Goal: Task Accomplishment & Management: Use online tool/utility

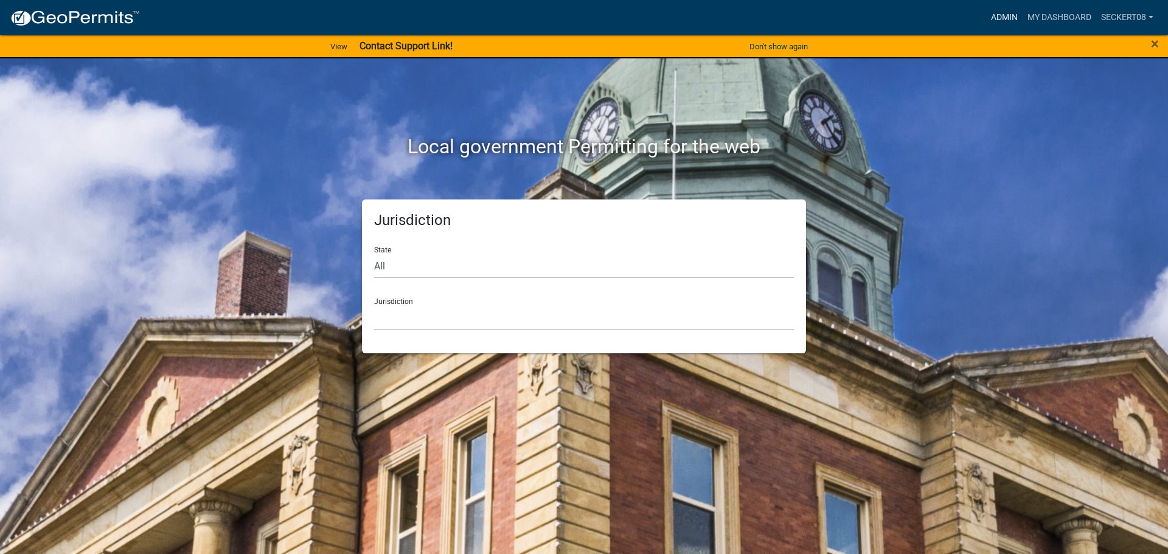
click at [1000, 14] on link "Admin" at bounding box center [1004, 17] width 37 height 23
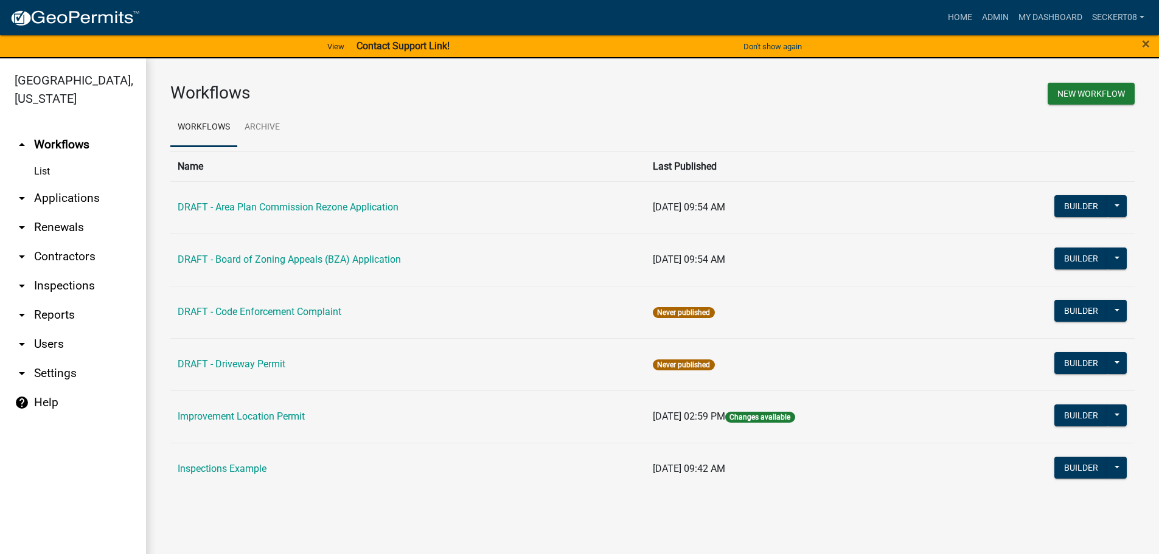
click at [93, 194] on link "arrow_drop_down Applications" at bounding box center [73, 198] width 146 height 29
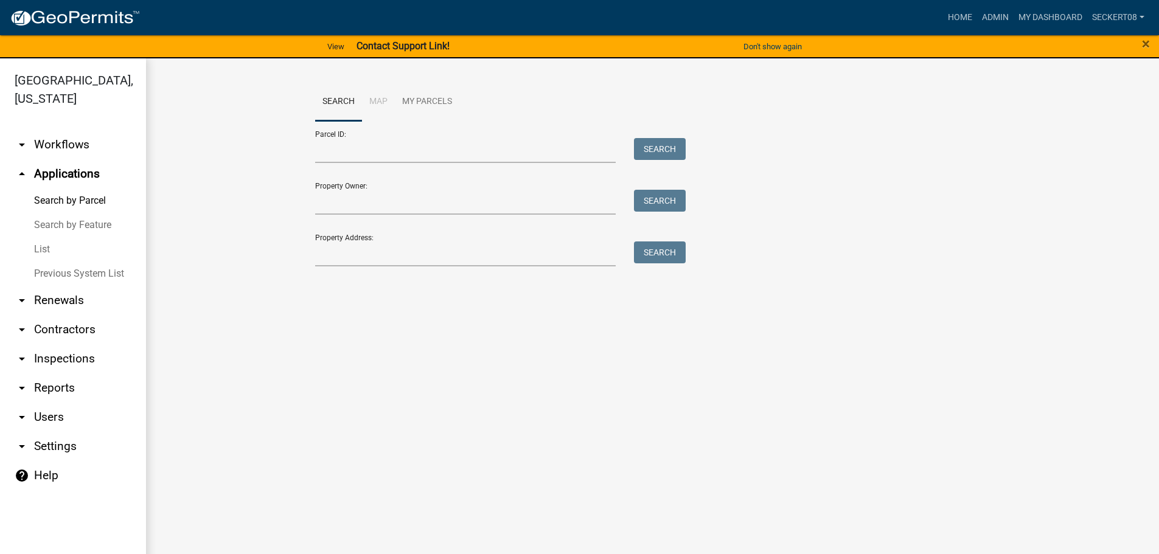
click at [46, 245] on link "List" at bounding box center [73, 249] width 146 height 24
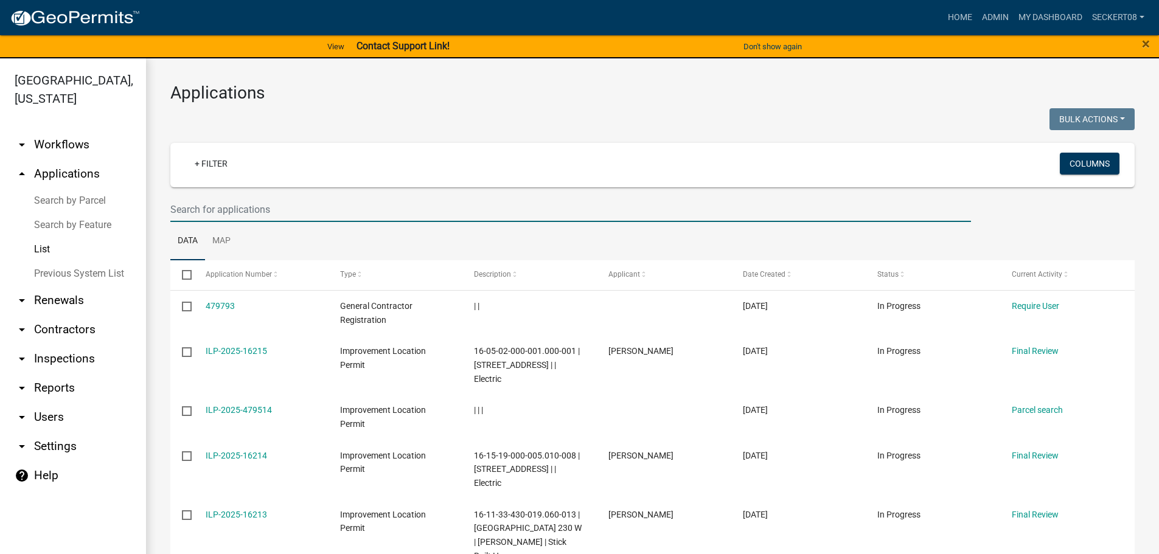
click at [221, 214] on input "text" at bounding box center [570, 209] width 801 height 25
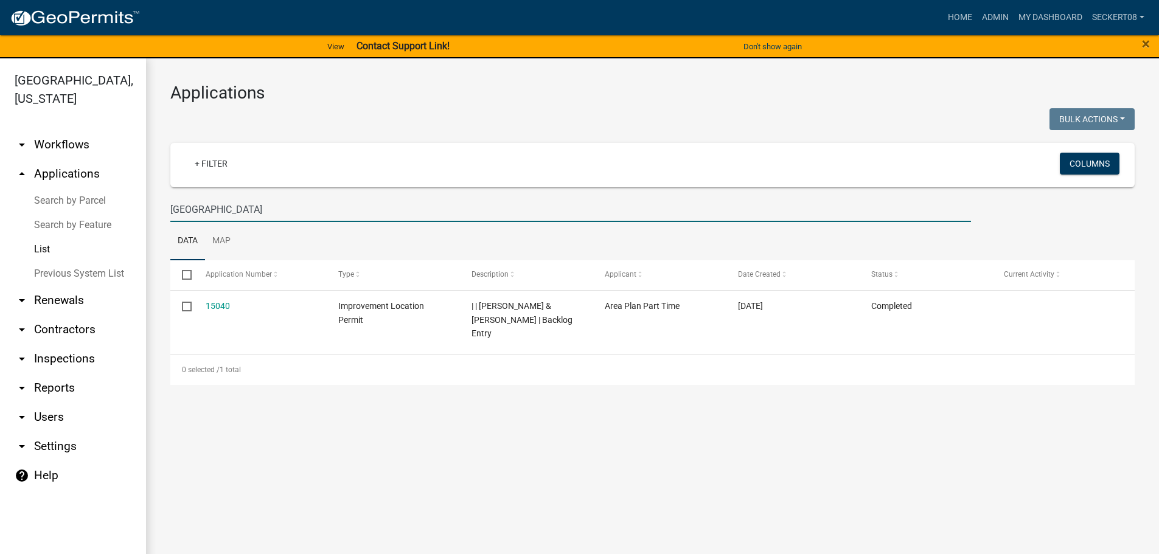
type input "durham"
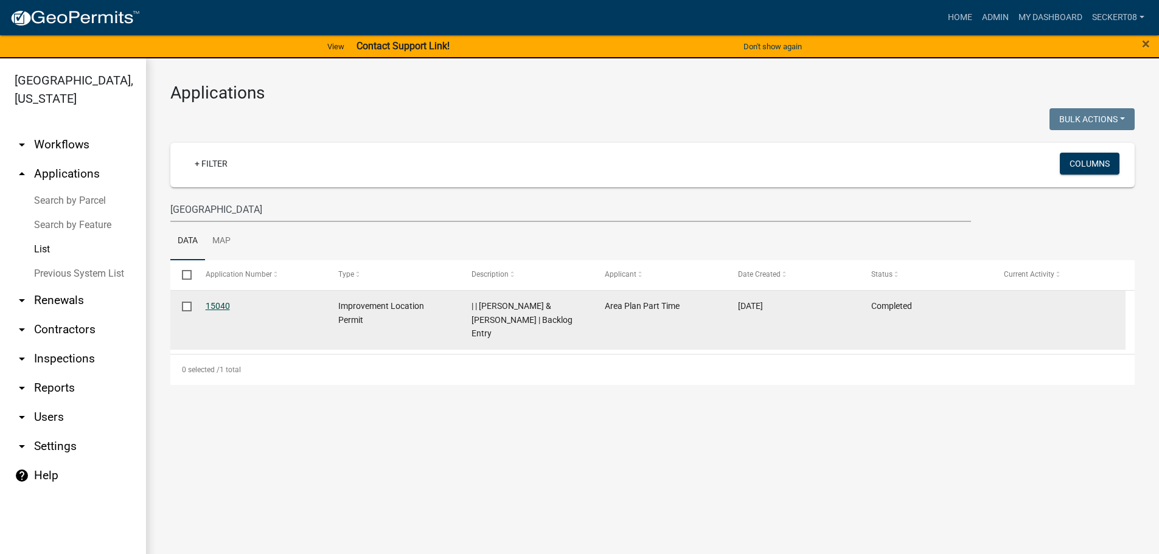
click at [220, 304] on link "15040" at bounding box center [218, 306] width 24 height 10
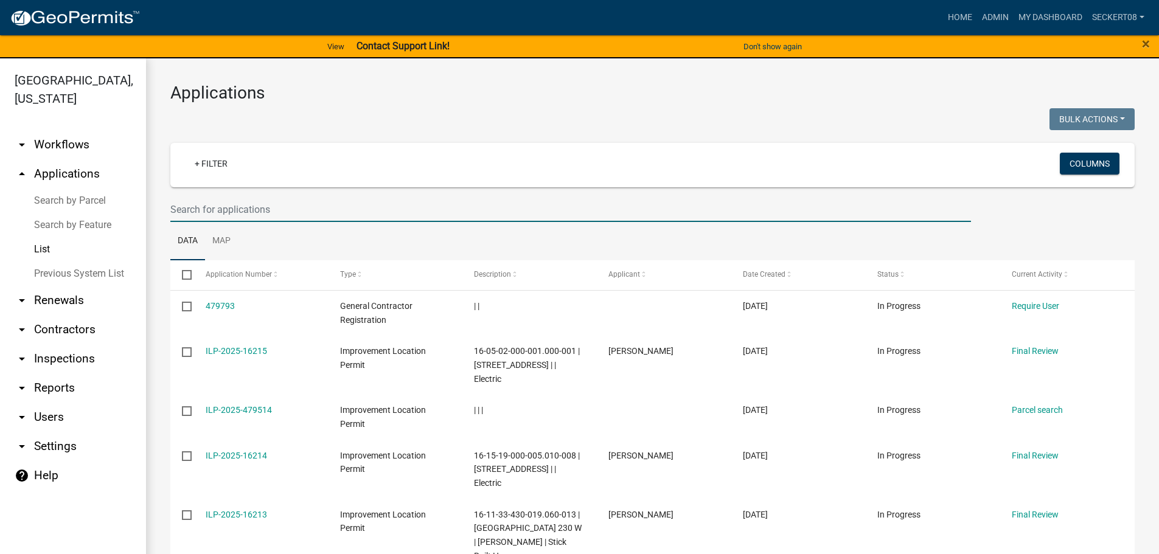
click at [229, 209] on input "text" at bounding box center [570, 209] width 801 height 25
click at [229, 210] on input "text" at bounding box center [570, 209] width 801 height 25
click at [280, 209] on input "text" at bounding box center [570, 209] width 801 height 25
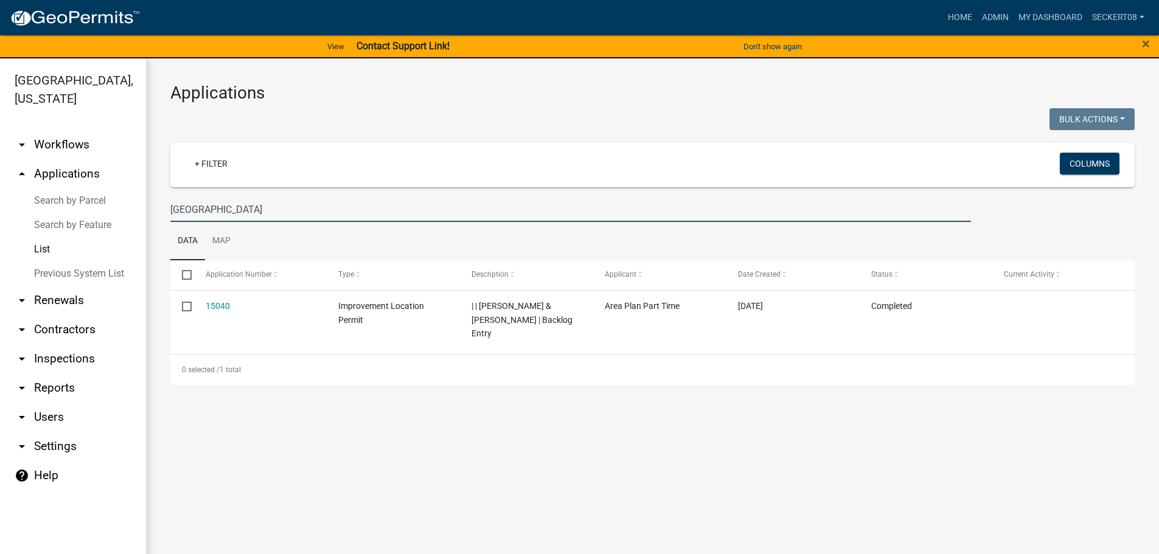
type input "durham"
click at [470, 360] on div "0 selected / 1 total" at bounding box center [652, 370] width 964 height 30
